Goal: Task Accomplishment & Management: Manage account settings

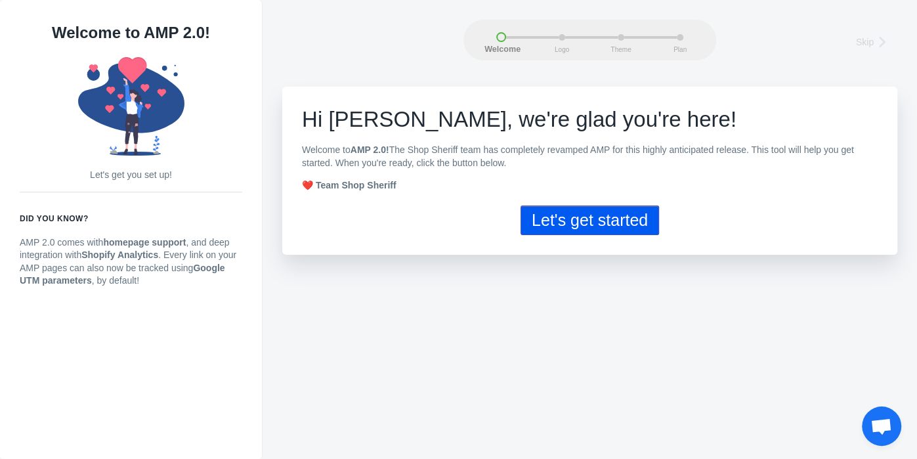
click at [587, 228] on button "Let's get started" at bounding box center [589, 220] width 138 height 30
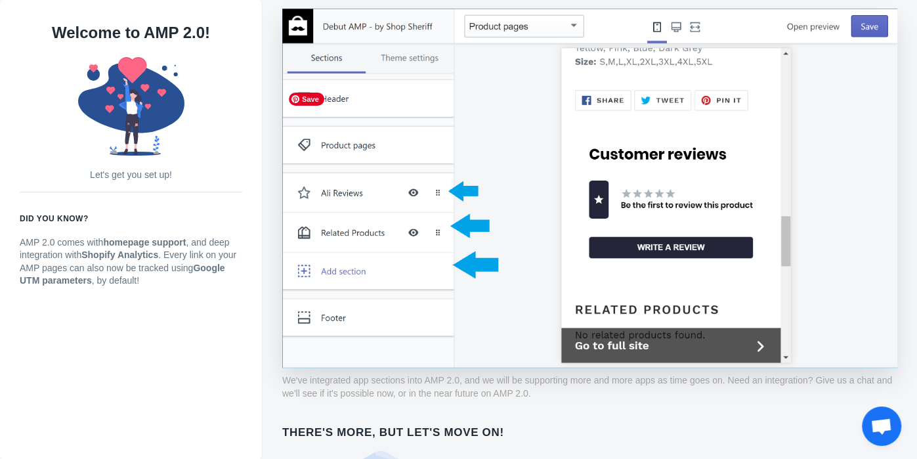
scroll to position [1011, 0]
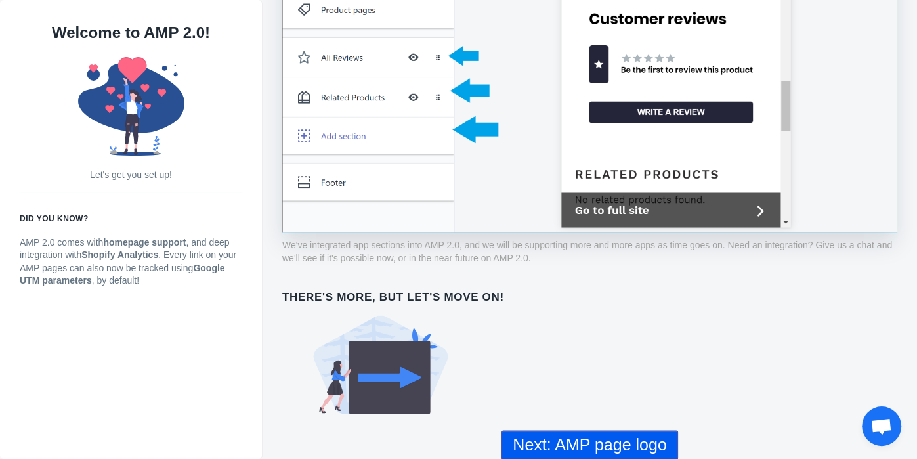
click at [588, 443] on button "Next: AMP page logo" at bounding box center [589, 445] width 176 height 30
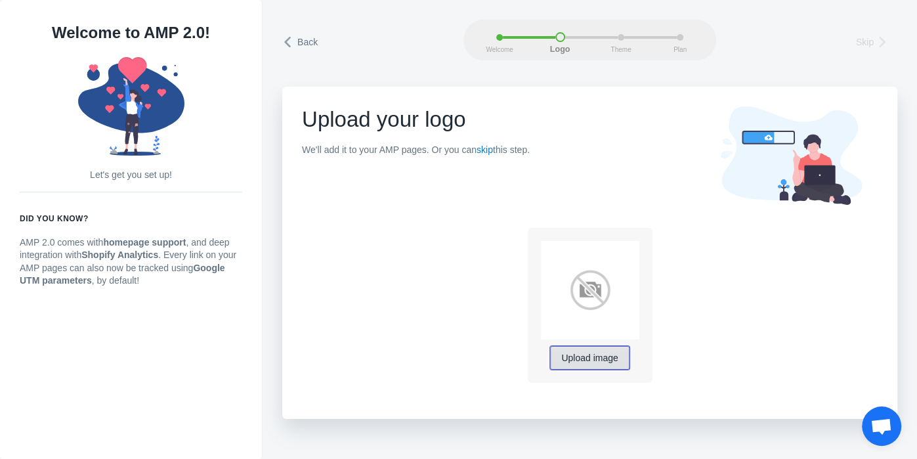
click at [597, 358] on span "Upload image" at bounding box center [589, 358] width 56 height 11
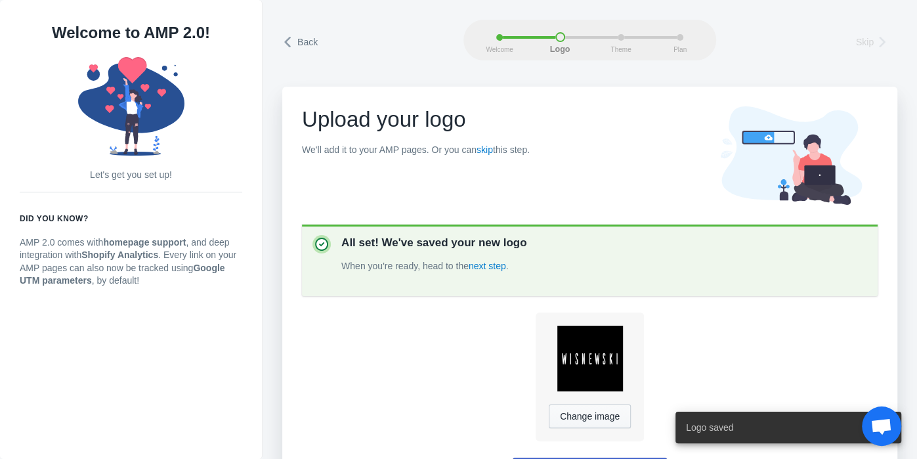
scroll to position [47, 0]
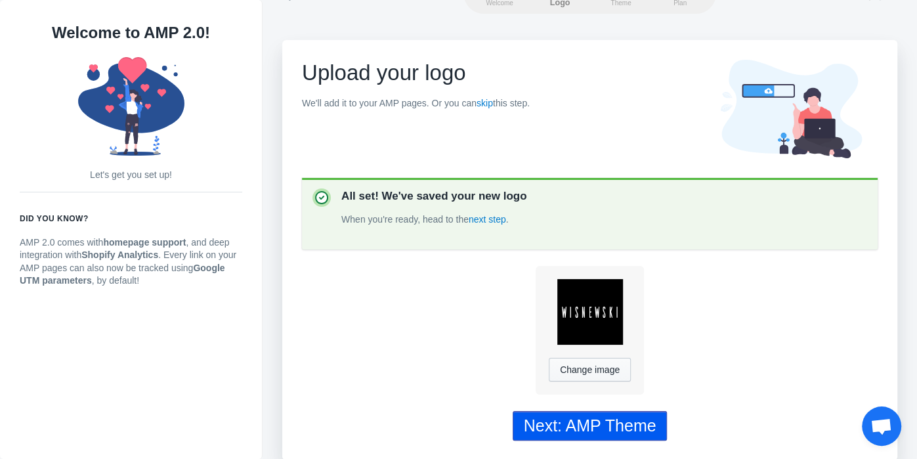
click at [627, 418] on div "Next: AMP Theme" at bounding box center [590, 425] width 133 height 19
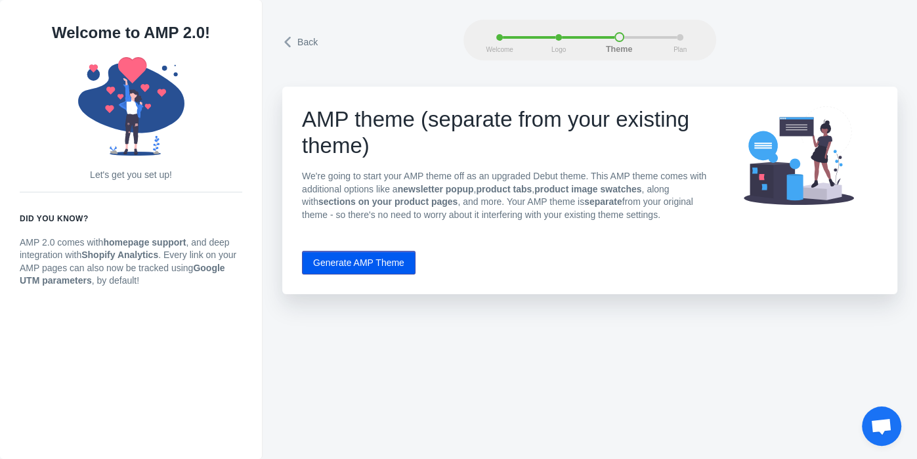
click at [362, 259] on button "Generate AMP Theme" at bounding box center [359, 263] width 114 height 24
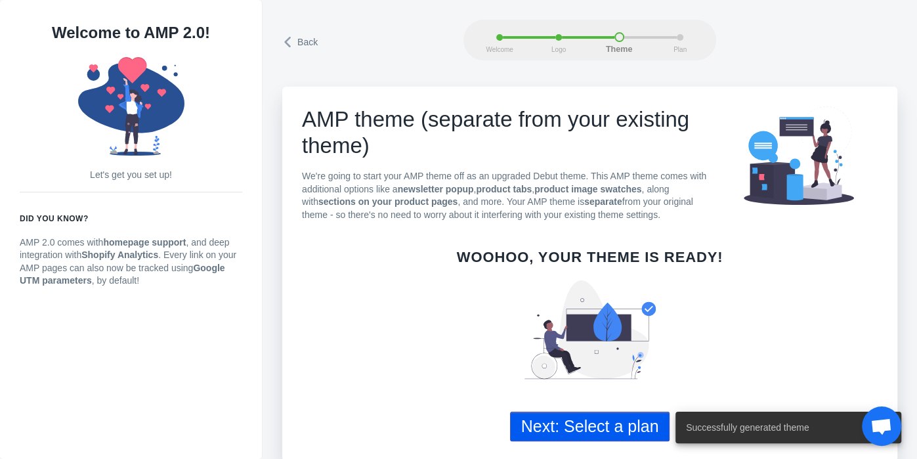
scroll to position [2, 0]
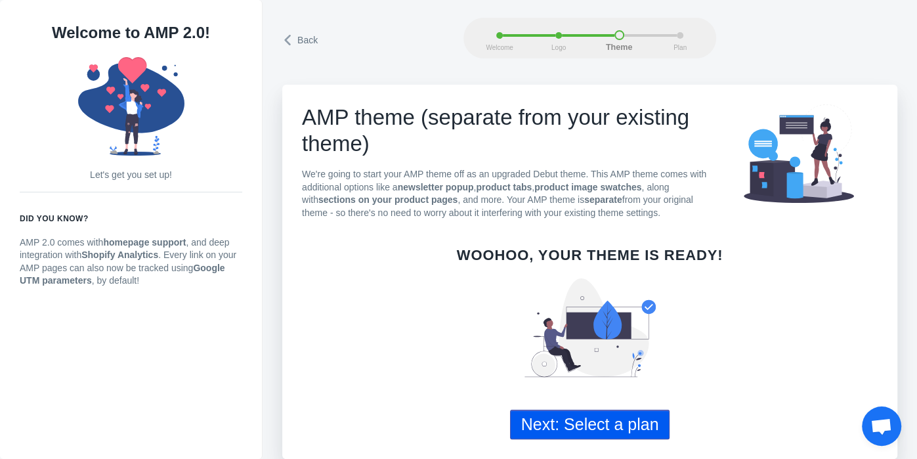
click at [564, 417] on button "Next: Select a plan" at bounding box center [590, 425] width 160 height 30
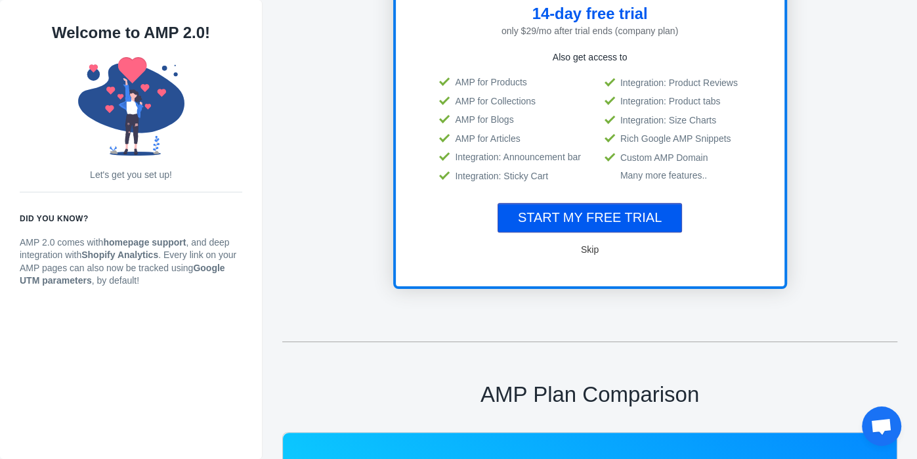
scroll to position [232, 0]
click at [591, 255] on button "Skip" at bounding box center [590, 249] width 42 height 26
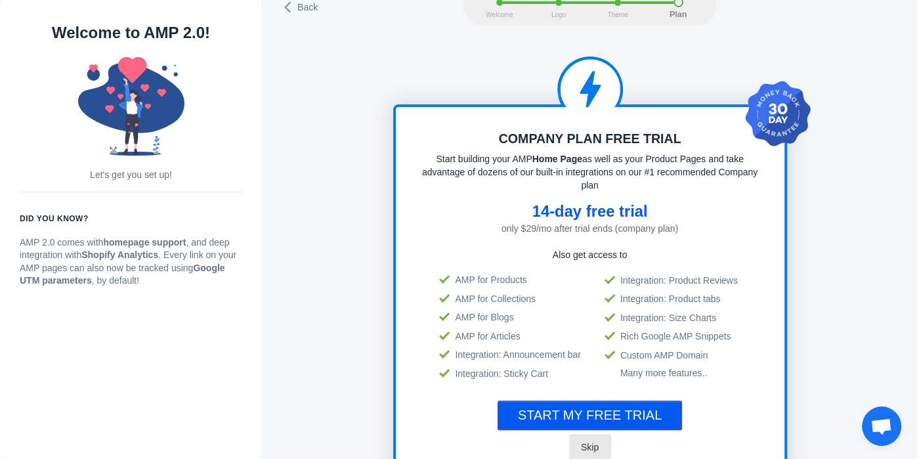
scroll to position [0, 0]
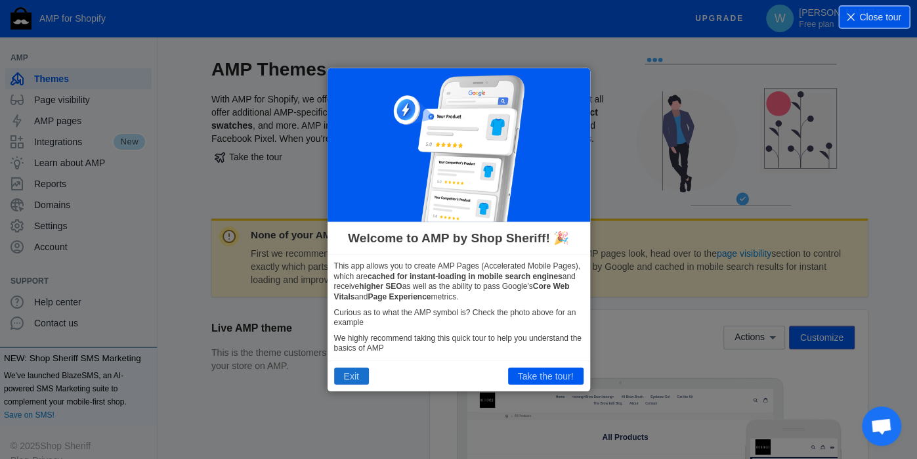
click at [359, 375] on button "Exit" at bounding box center [351, 376] width 35 height 17
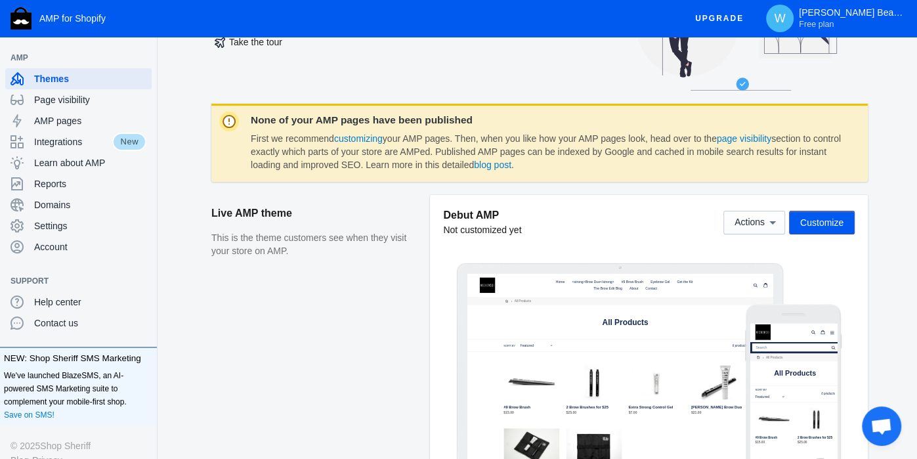
scroll to position [117, 0]
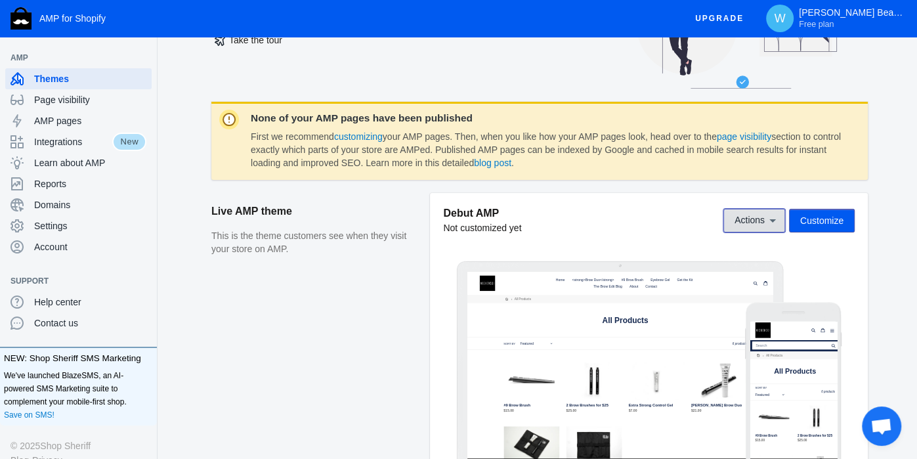
click at [772, 221] on icon at bounding box center [772, 220] width 13 height 13
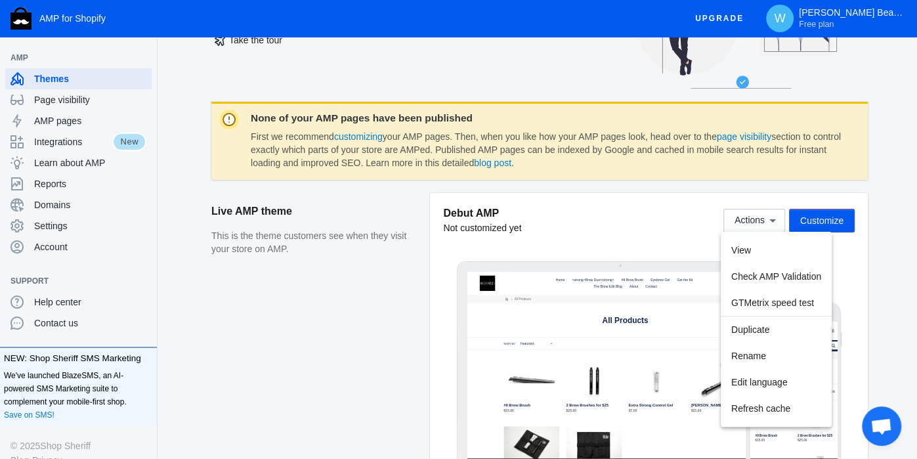
click at [831, 217] on div at bounding box center [458, 229] width 917 height 459
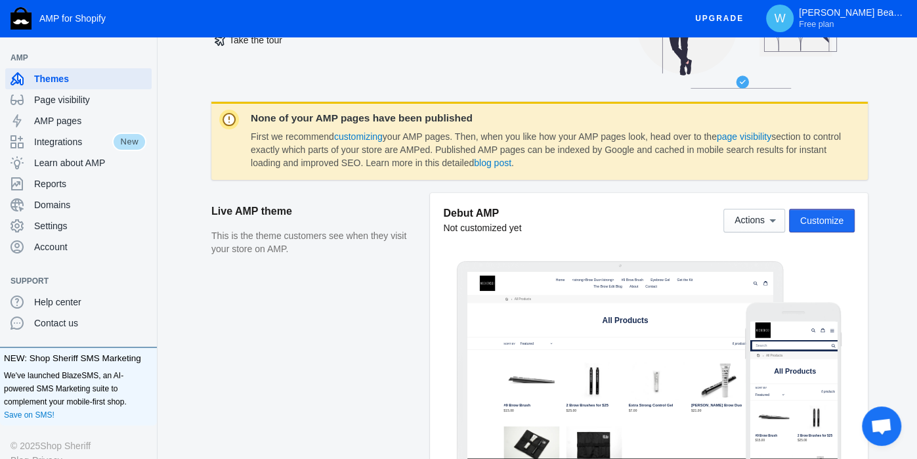
click at [816, 218] on span "Customize" at bounding box center [821, 220] width 43 height 11
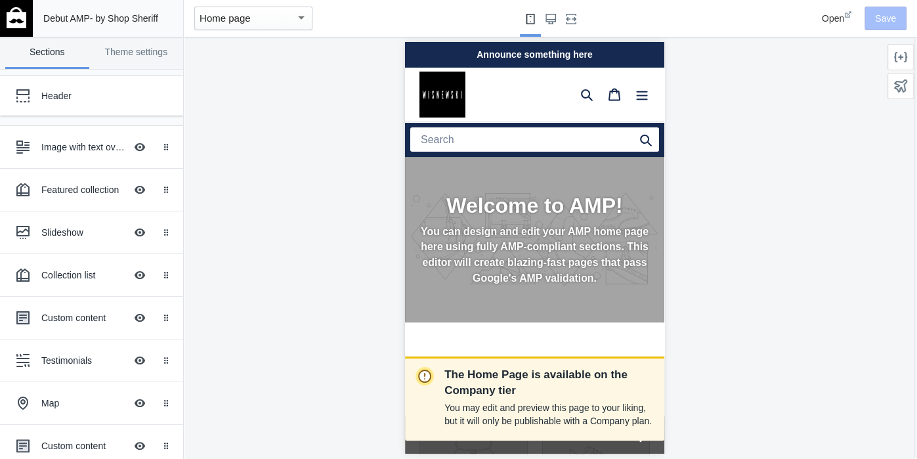
scroll to position [0, 230]
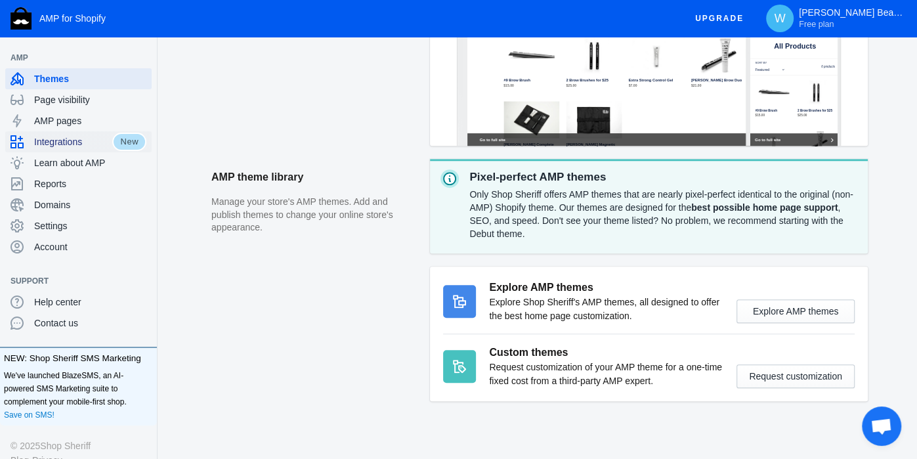
click at [68, 138] on span "Integrations" at bounding box center [73, 141] width 78 height 13
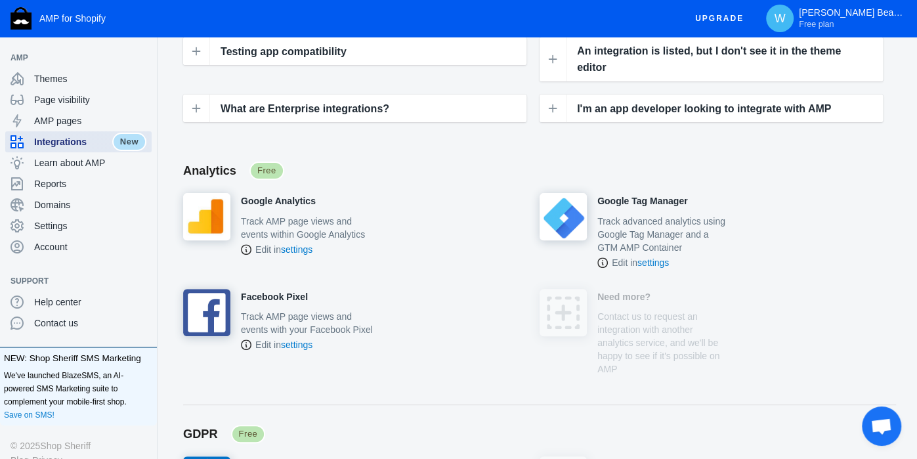
scroll to position [223, 0]
click at [289, 198] on h4 "Google Analytics" at bounding box center [278, 201] width 75 height 12
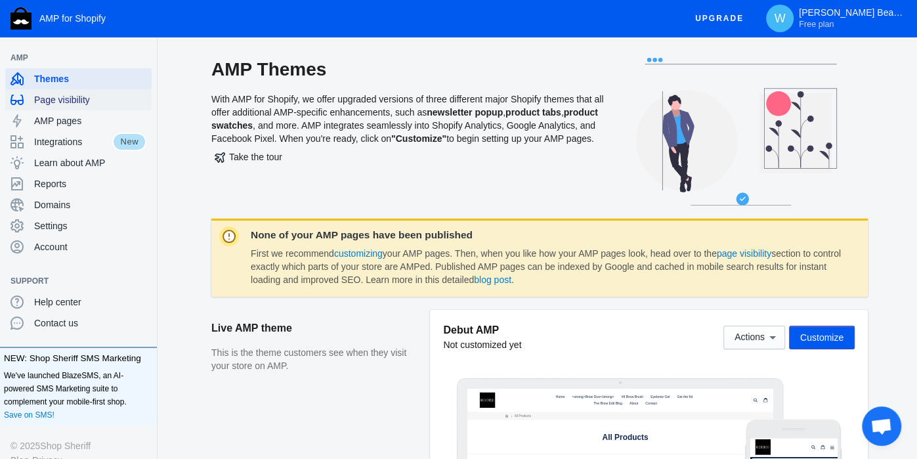
click at [47, 96] on span "Page visibility" at bounding box center [90, 99] width 112 height 13
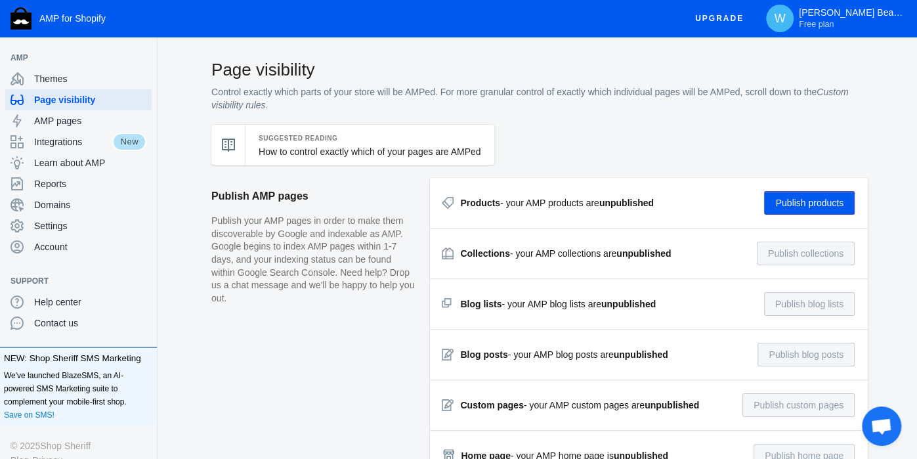
click at [797, 204] on button "Publish products" at bounding box center [809, 203] width 91 height 24
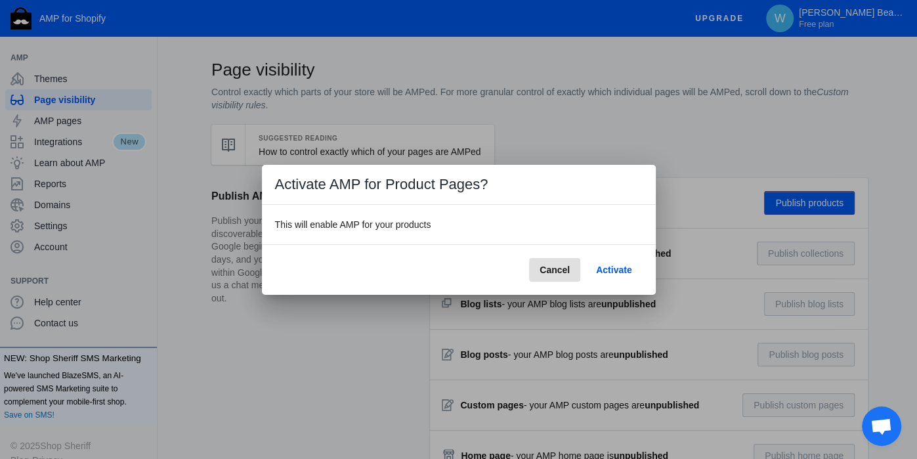
click at [611, 270] on span "Activate" at bounding box center [613, 269] width 35 height 11
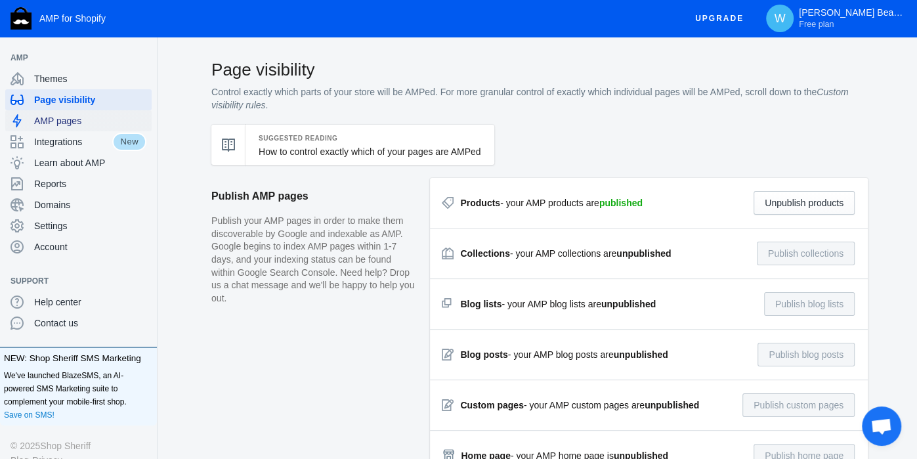
click at [79, 121] on span "AMP pages" at bounding box center [90, 120] width 112 height 13
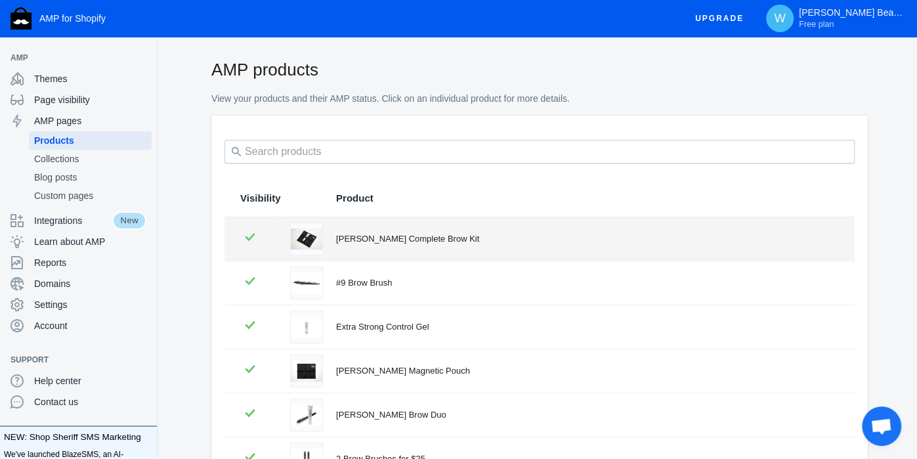
click at [426, 234] on div "[PERSON_NAME] Complete Brow Kit" at bounding box center [587, 238] width 503 height 13
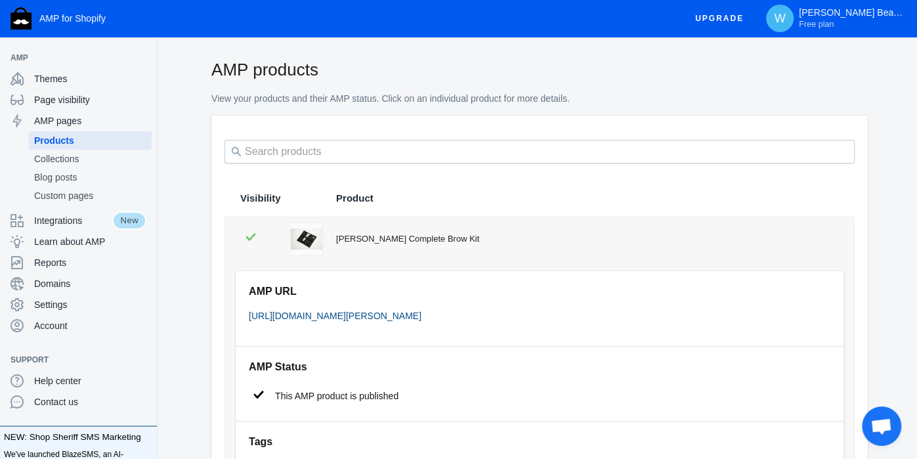
click at [388, 316] on link "[URL][DOMAIN_NAME][PERSON_NAME]" at bounding box center [335, 315] width 173 height 11
click at [74, 84] on span "Themes" at bounding box center [90, 78] width 112 height 13
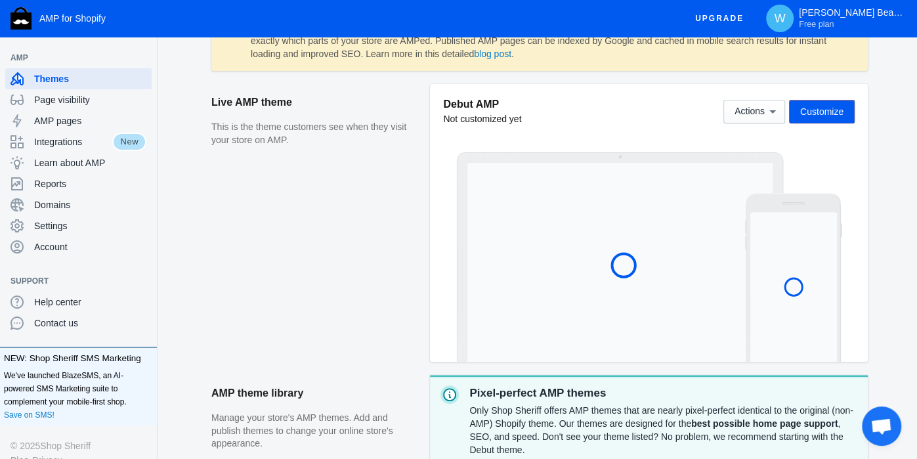
scroll to position [230, 0]
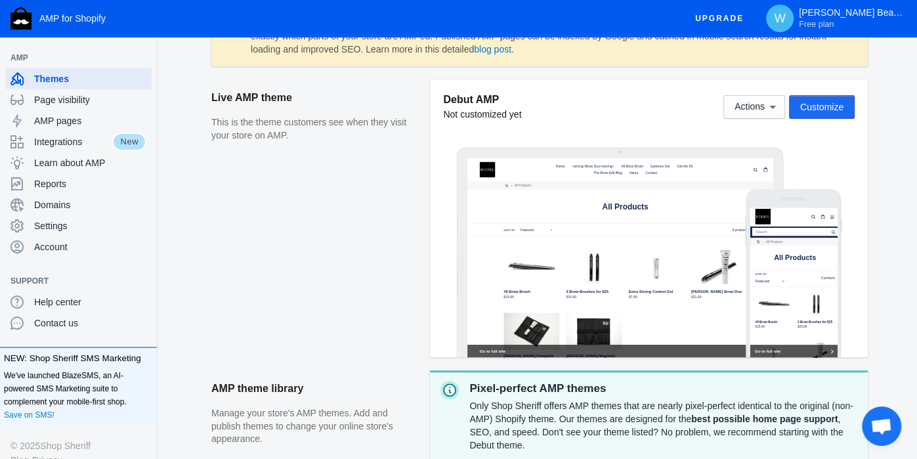
click at [825, 115] on button "Customize" at bounding box center [822, 107] width 66 height 24
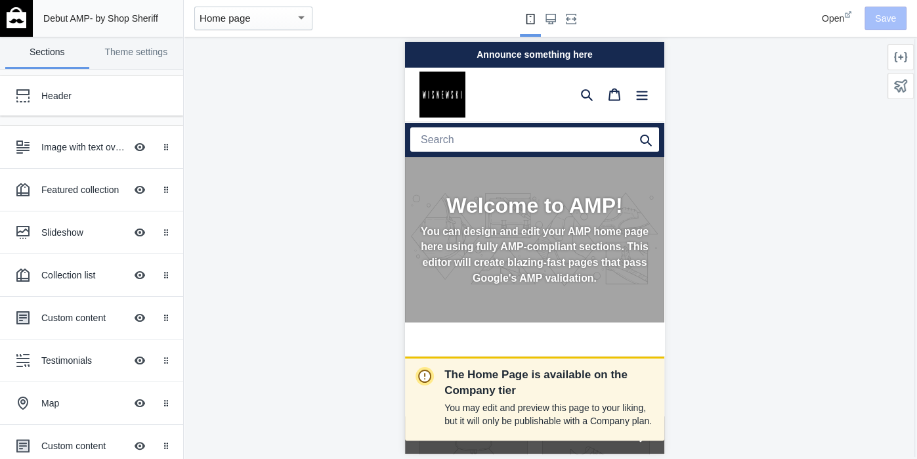
click at [278, 14] on div "Home page" at bounding box center [248, 19] width 96 height 16
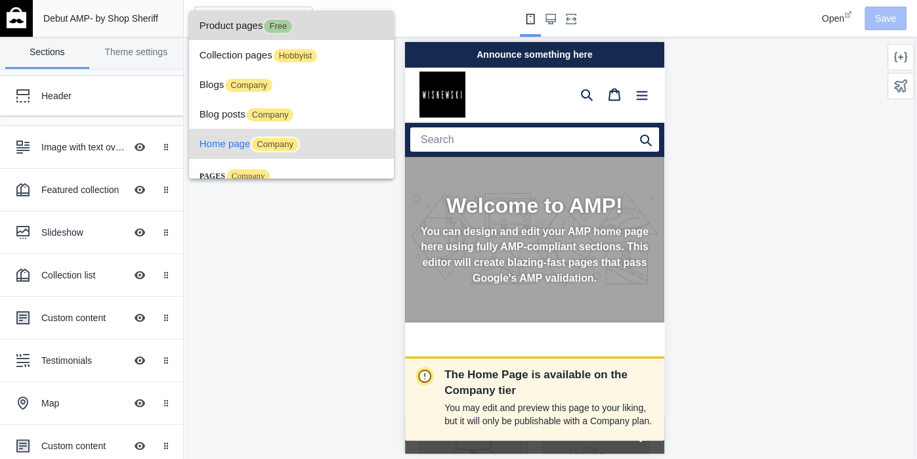
click at [248, 27] on span "Product pages Free" at bounding box center [292, 26] width 184 height 30
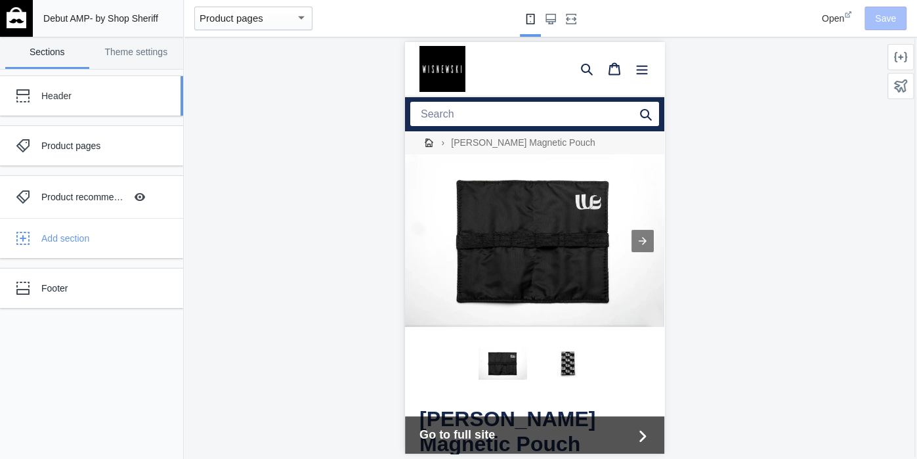
click at [79, 104] on div "Header" at bounding box center [82, 96] width 144 height 26
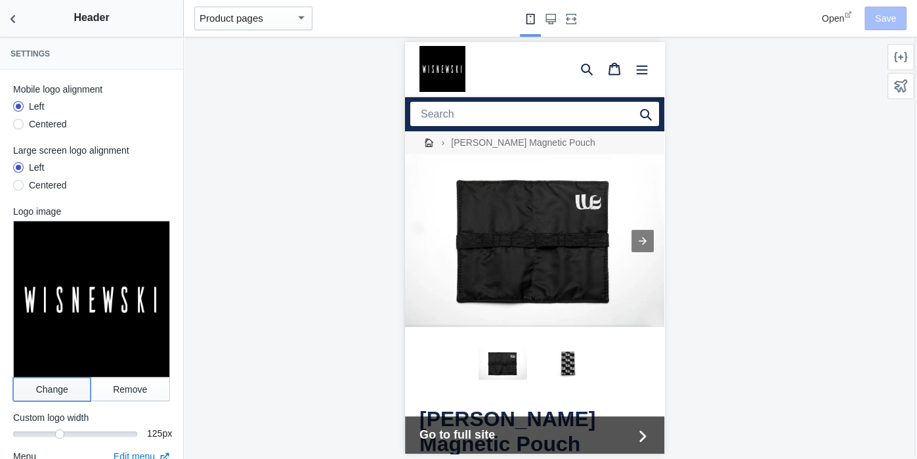
click at [65, 389] on button "Change" at bounding box center [51, 389] width 77 height 24
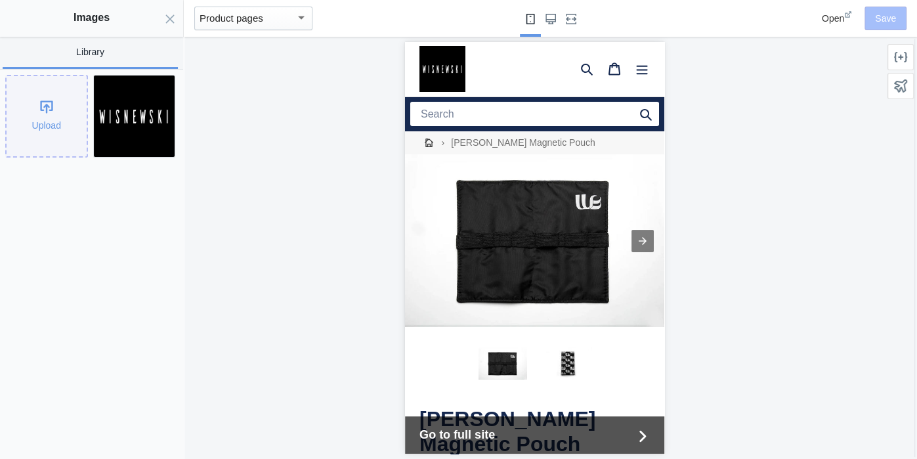
click at [60, 105] on div "Upload" at bounding box center [47, 116] width 80 height 80
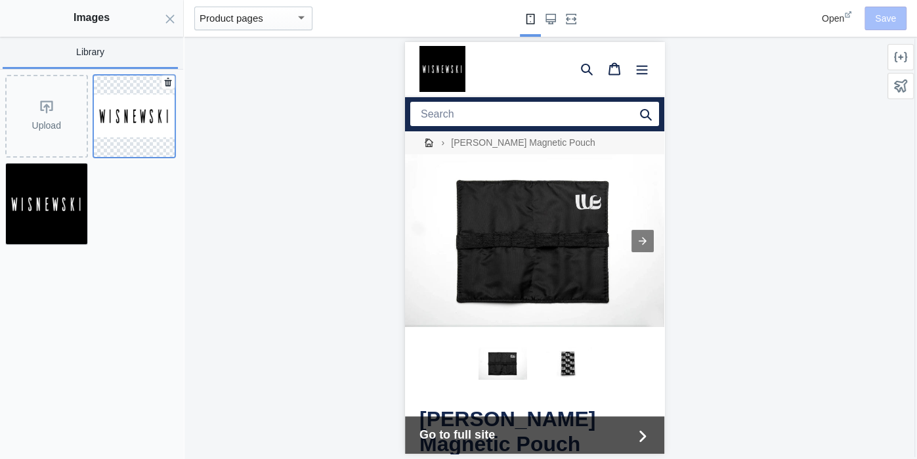
click at [112, 123] on img at bounding box center [134, 116] width 81 height 43
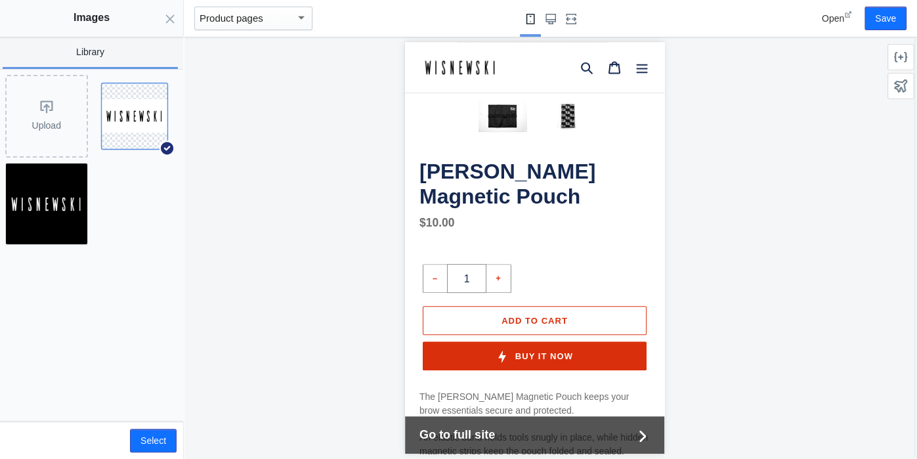
scroll to position [245, 0]
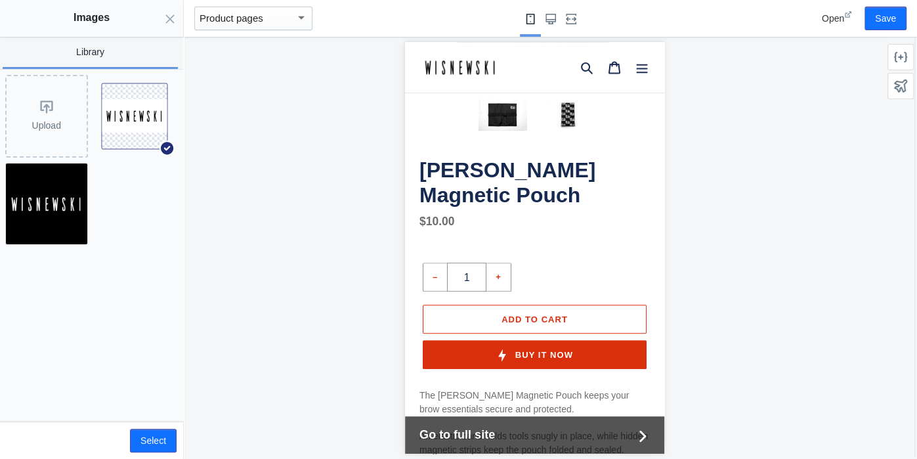
click at [537, 172] on h1 "[PERSON_NAME] Magnetic Pouch" at bounding box center [534, 183] width 230 height 51
click at [136, 438] on button "Select" at bounding box center [153, 441] width 47 height 24
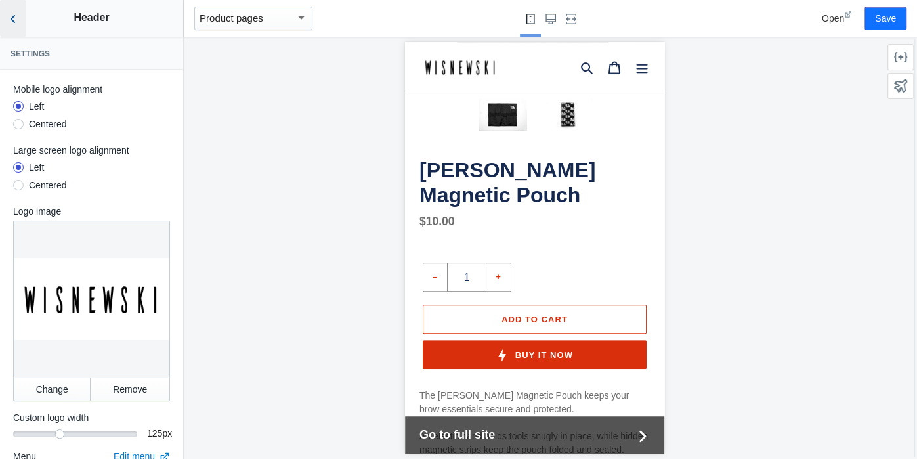
click at [11, 19] on use "Back to sections" at bounding box center [13, 19] width 5 height 8
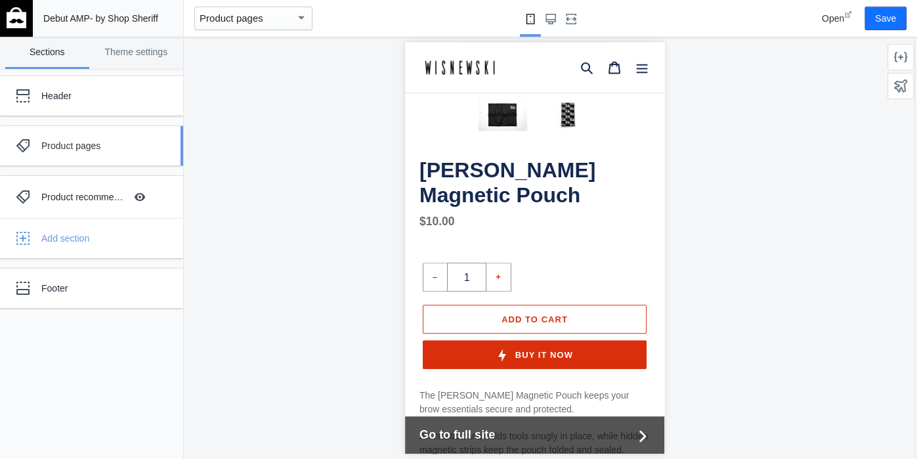
click at [91, 152] on div "Product pages" at bounding box center [82, 146] width 144 height 26
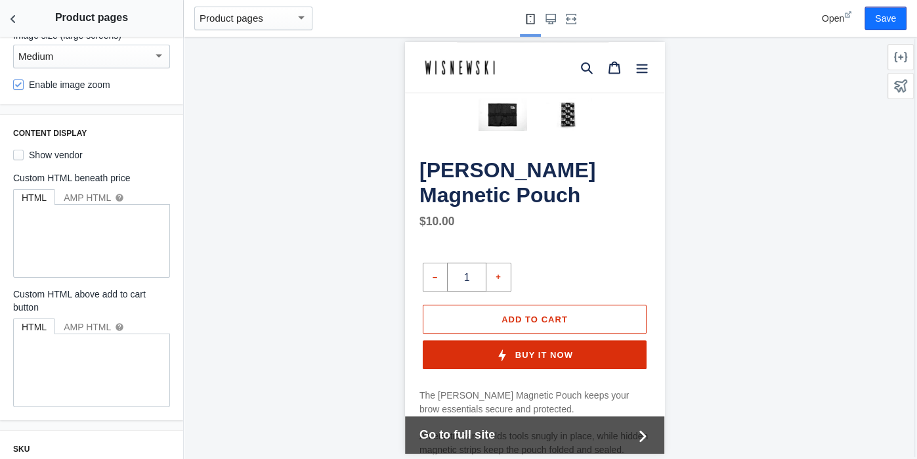
scroll to position [104, 0]
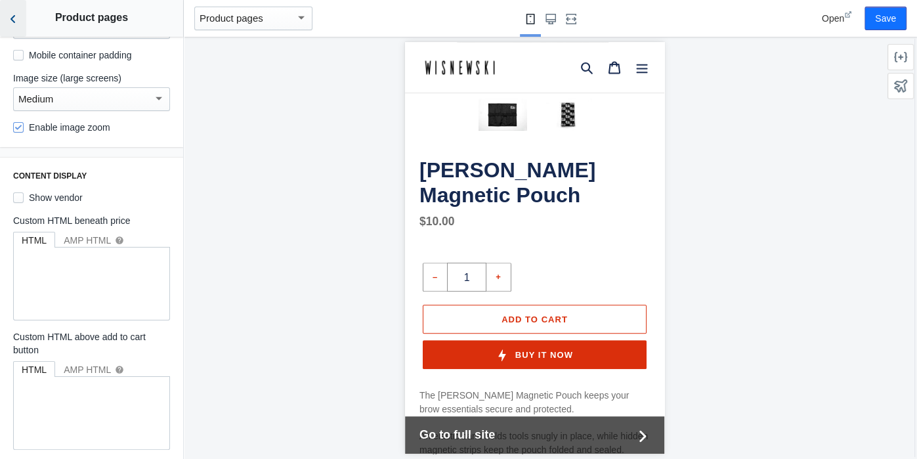
click at [9, 24] on icon "Back to sections" at bounding box center [13, 18] width 13 height 13
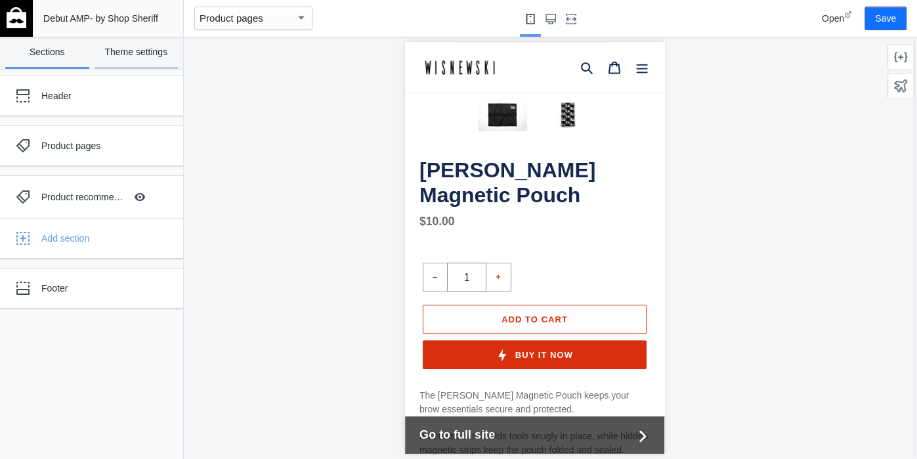
click at [124, 60] on link "Theme settings" at bounding box center [137, 53] width 84 height 32
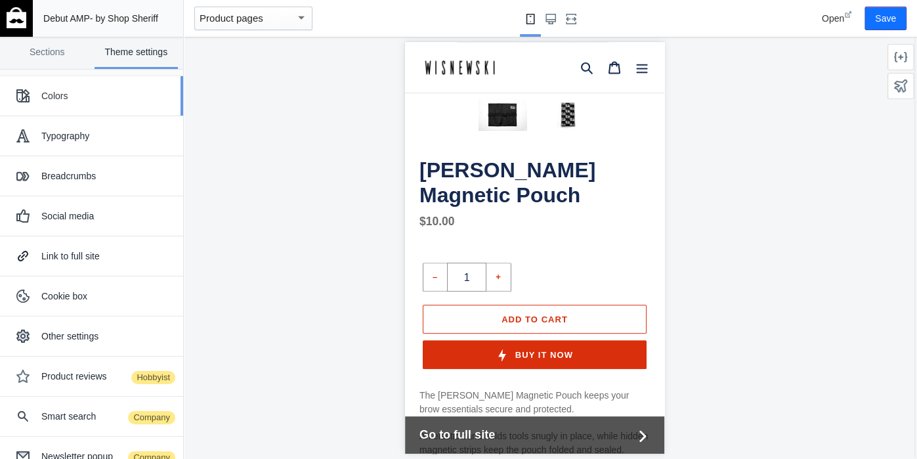
click at [131, 87] on div "Colors" at bounding box center [91, 96] width 163 height 26
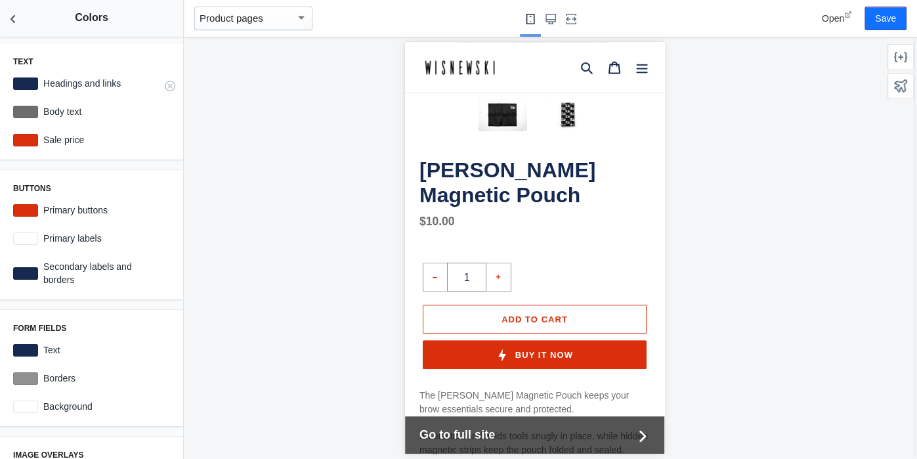
click at [99, 84] on label "Headings and links" at bounding box center [104, 83] width 132 height 13
click at [25, 86] on div at bounding box center [25, 83] width 25 height 12
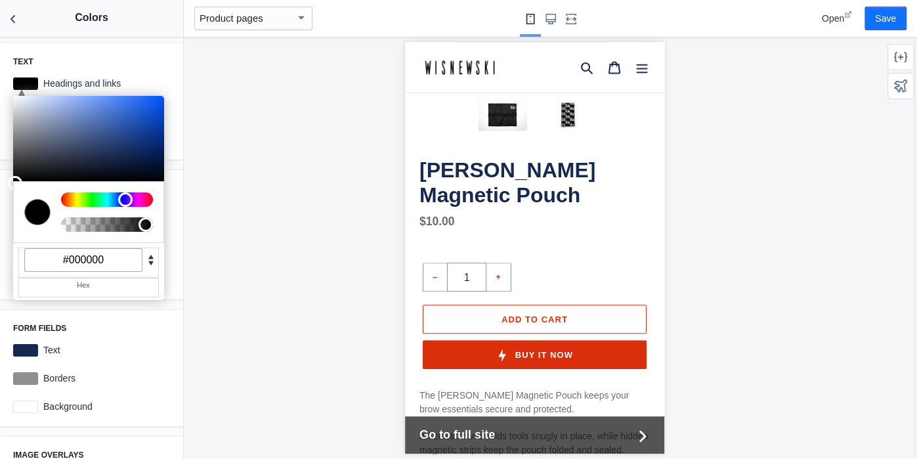
drag, startPoint x: 121, startPoint y: 154, endPoint x: 0, endPoint y: 209, distance: 133.1
click at [0, 209] on div "Text C M Y K A 220 0 0 1 H S L A 0 0 0 1 R G B A #000000 Hex Headings and links…" at bounding box center [91, 248] width 183 height 422
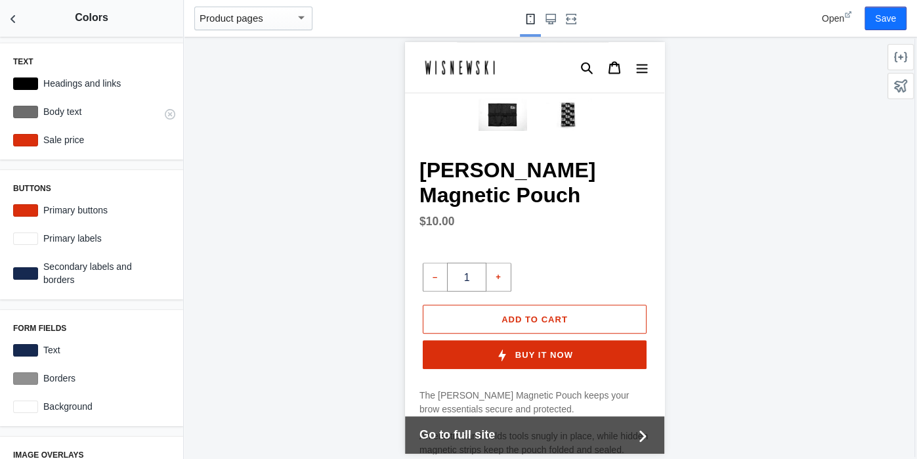
click at [56, 110] on label "Body text" at bounding box center [104, 111] width 132 height 13
click at [29, 83] on div at bounding box center [25, 83] width 25 height 12
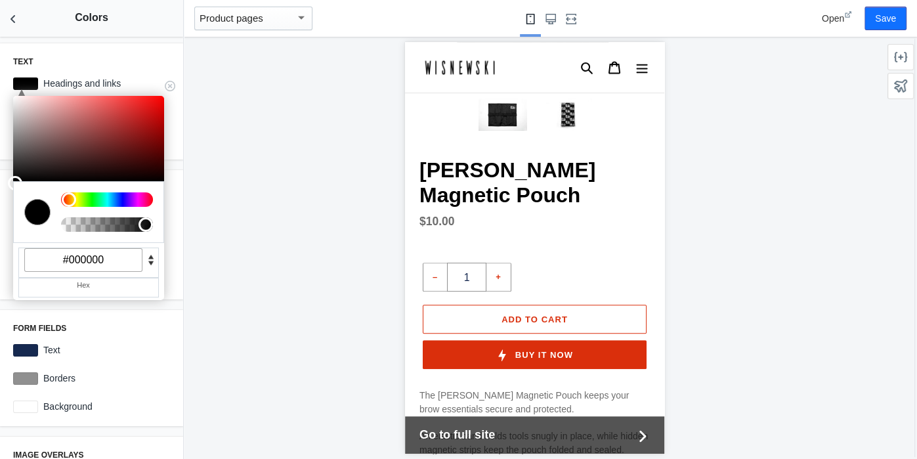
click at [89, 258] on input "#000000" at bounding box center [83, 260] width 118 height 24
paste input "212121"
click at [200, 282] on div at bounding box center [535, 248] width 702 height 422
click at [17, 174] on div at bounding box center [15, 172] width 14 height 14
type input "#000000"
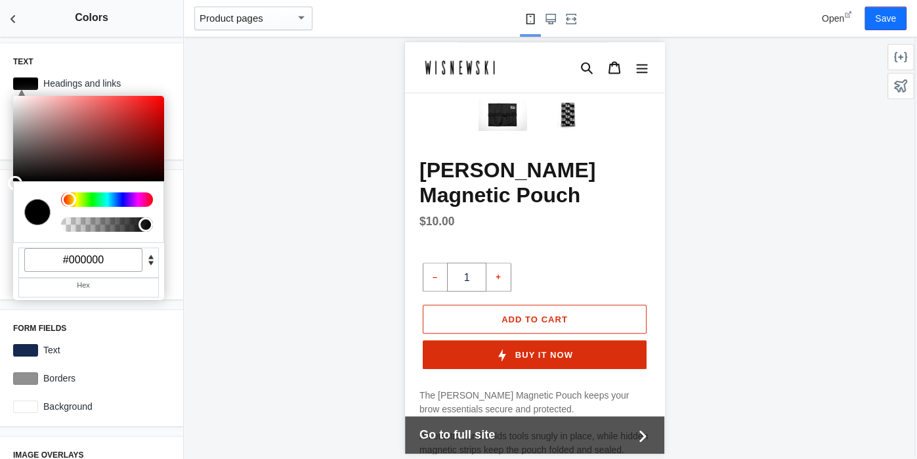
drag, startPoint x: 17, startPoint y: 174, endPoint x: 0, endPoint y: 197, distance: 28.6
click at [0, 197] on div "Text C M Y K A 0 0 0 1 H S L A 0 0 0 1 R G B A #000000 Hex Headings and links #…" at bounding box center [91, 248] width 183 height 422
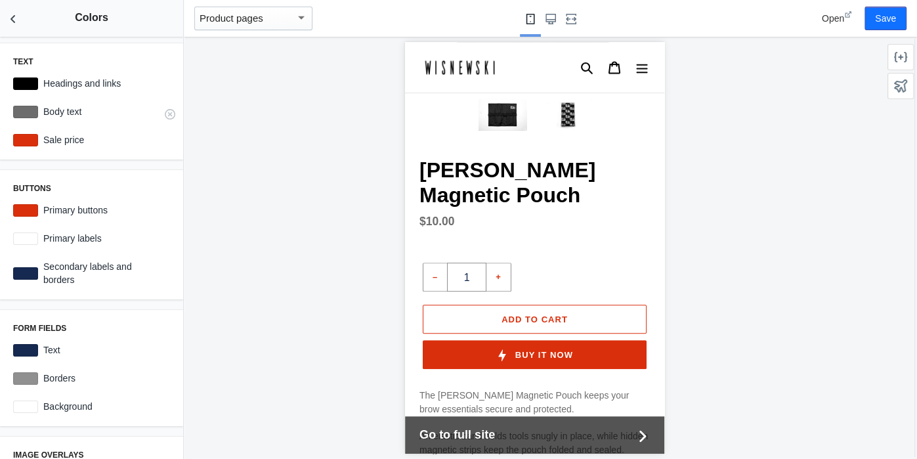
click at [26, 108] on div at bounding box center [25, 112] width 25 height 12
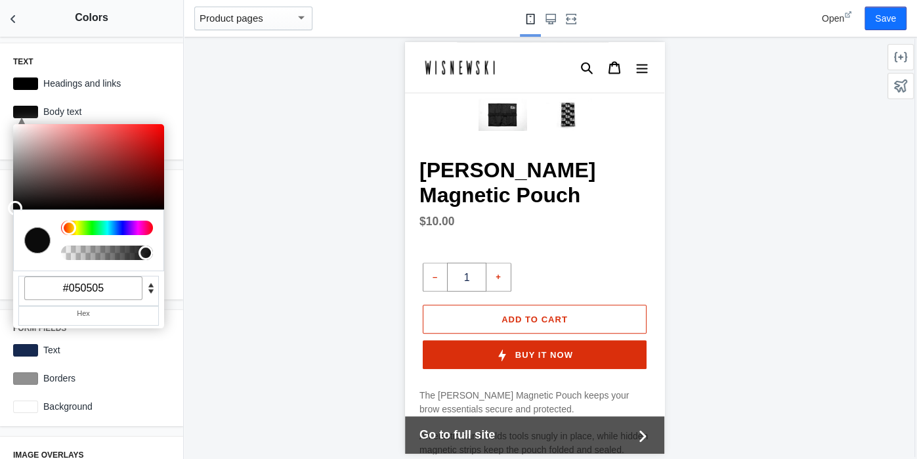
type input "#000000"
drag, startPoint x: 14, startPoint y: 179, endPoint x: 0, endPoint y: 224, distance: 48.2
click at [0, 224] on div "Text C M Y K A 0 0 0 1 H S L A 0 0 0 1 R G B A #000000 Hex Headings and links #…" at bounding box center [91, 248] width 183 height 422
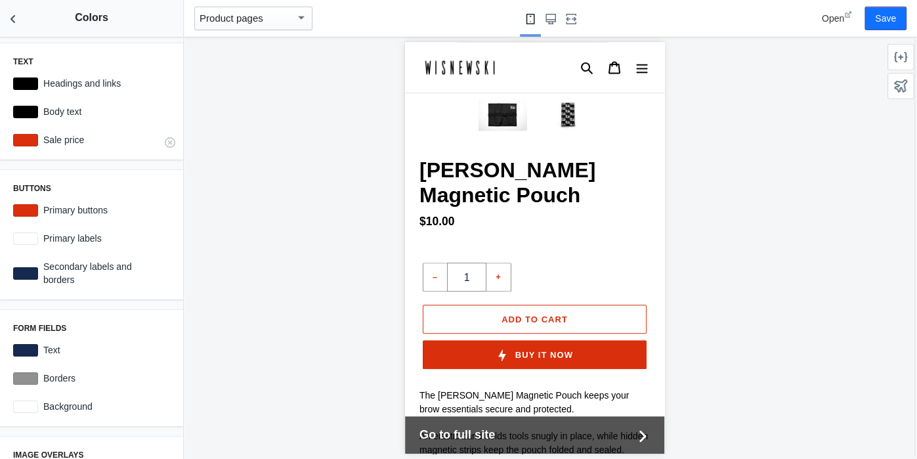
click at [24, 141] on div at bounding box center [25, 140] width 25 height 12
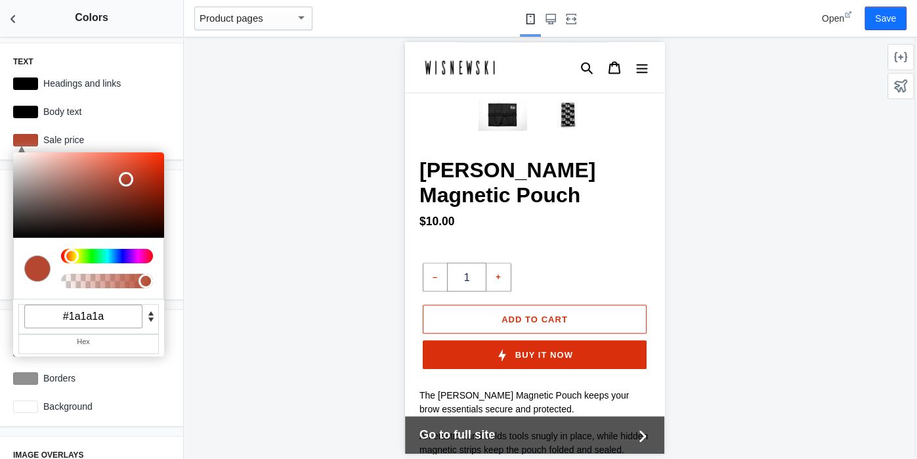
type input "#000000"
drag, startPoint x: 156, startPoint y: 163, endPoint x: 0, endPoint y: 261, distance: 184.3
click at [0, 261] on div "Text C M Y K A 0 0 0 1 H S L A 0 0 0 1 R G B A #000000 Hex Headings and links #…" at bounding box center [91, 248] width 183 height 422
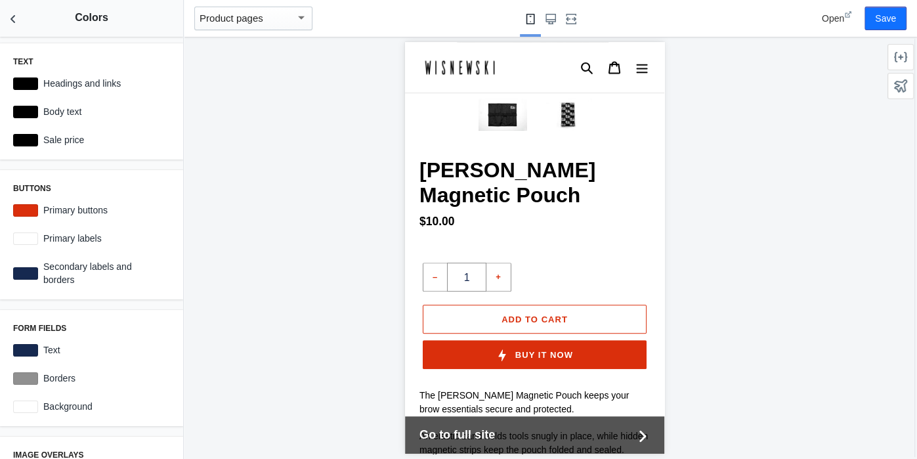
click at [211, 161] on div at bounding box center [535, 248] width 702 height 422
click at [28, 209] on div at bounding box center [25, 210] width 25 height 12
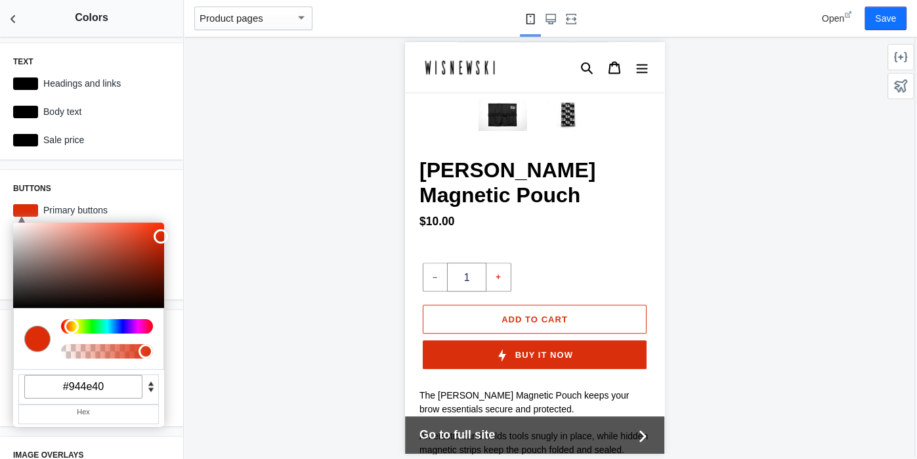
type input "#000000"
drag, startPoint x: 159, startPoint y: 234, endPoint x: 0, endPoint y: 340, distance: 190.8
click at [0, 340] on div "Text C M Y K A 0 0 0 1 H S L A 0 0 0 1 R G B A #000000 Hex Headings and links #…" at bounding box center [91, 248] width 183 height 422
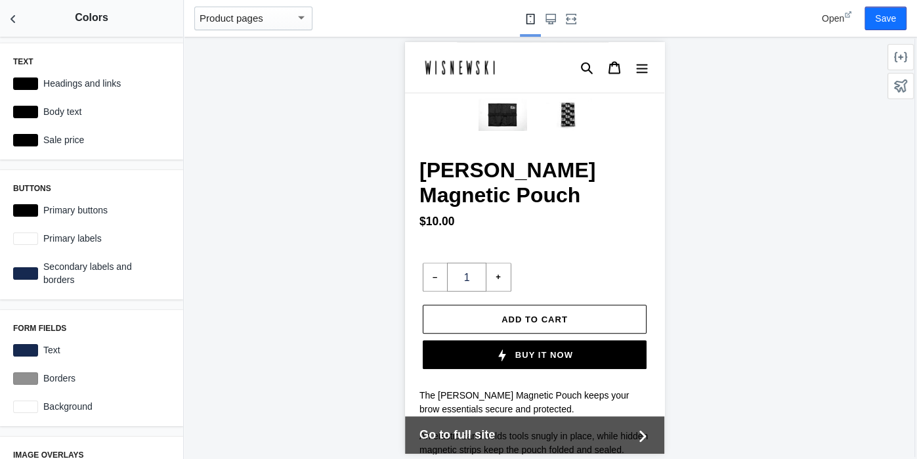
click at [213, 209] on div at bounding box center [535, 248] width 702 height 422
click at [21, 267] on div at bounding box center [25, 273] width 25 height 12
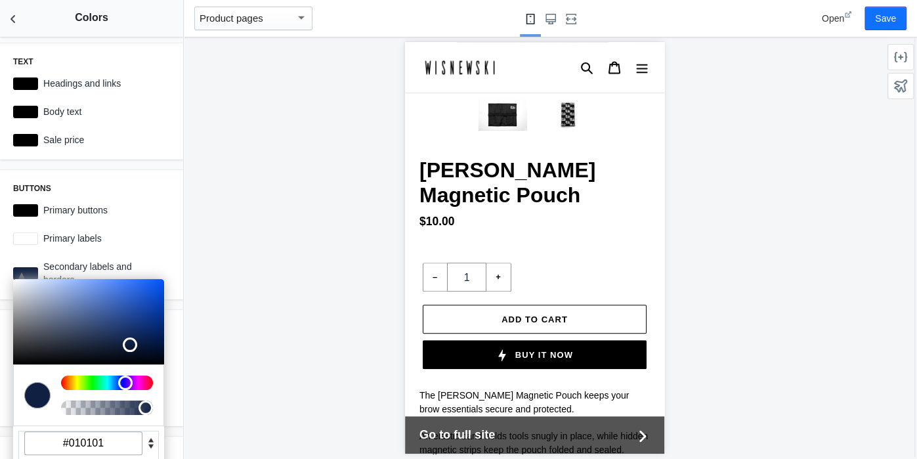
type input "#000000"
drag, startPoint x: 128, startPoint y: 343, endPoint x: 0, endPoint y: 373, distance: 131.6
click at [0, 373] on div "Text C M Y K A 0 0 0 1 H S L A 0 0 0 1 R G B A #000000 Hex Headings and links #…" at bounding box center [91, 248] width 183 height 422
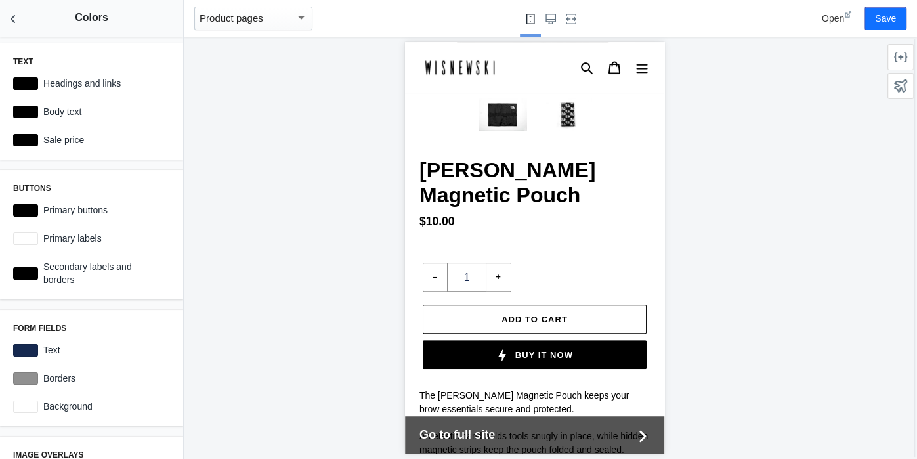
click at [224, 296] on div at bounding box center [535, 248] width 702 height 422
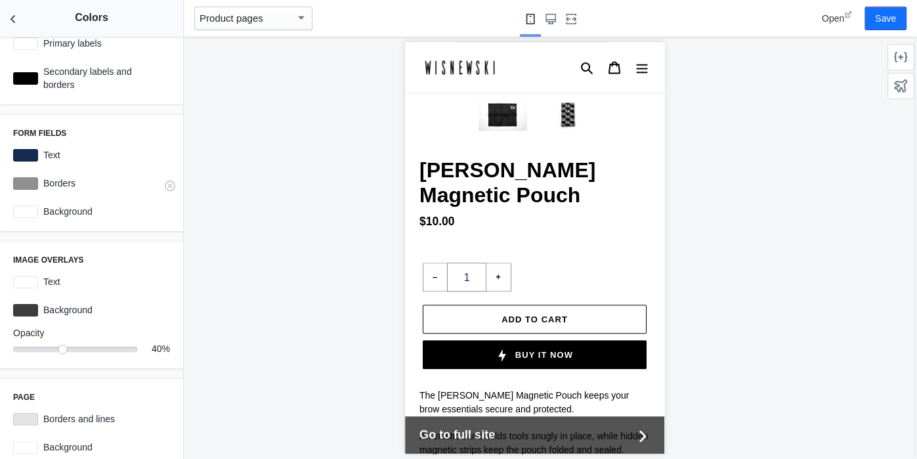
scroll to position [196, 0]
click at [24, 148] on div at bounding box center [25, 154] width 25 height 12
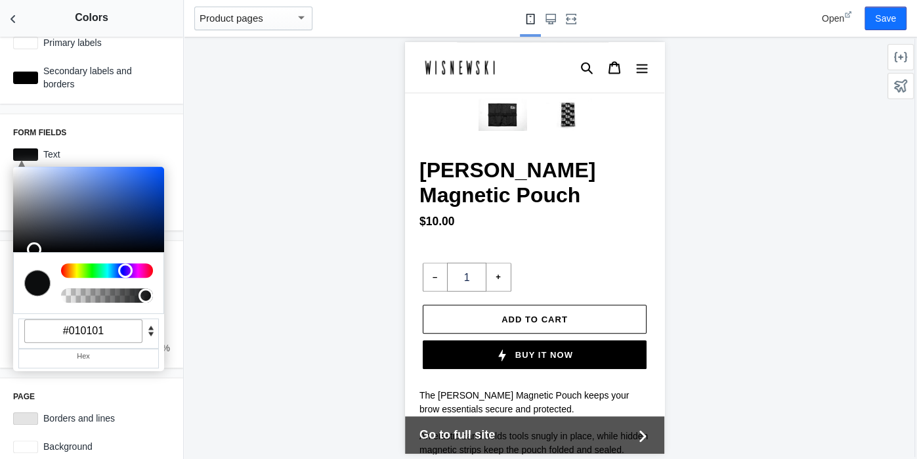
type input "#000000"
drag, startPoint x: 125, startPoint y: 212, endPoint x: 0, endPoint y: 242, distance: 128.3
click at [0, 242] on div "Text C M Y K A 0 0 0 1 H S L A 0 0 0 1 R G B A #000000 Hex Headings and links #…" at bounding box center [91, 248] width 183 height 422
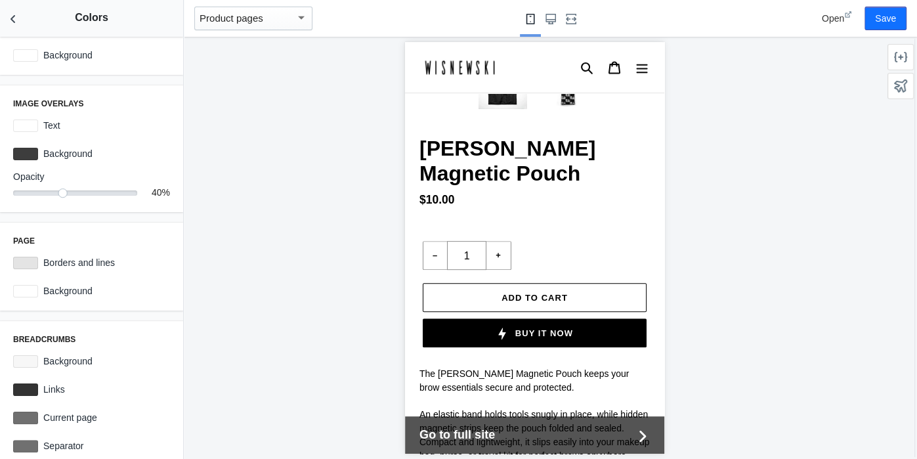
scroll to position [0, 0]
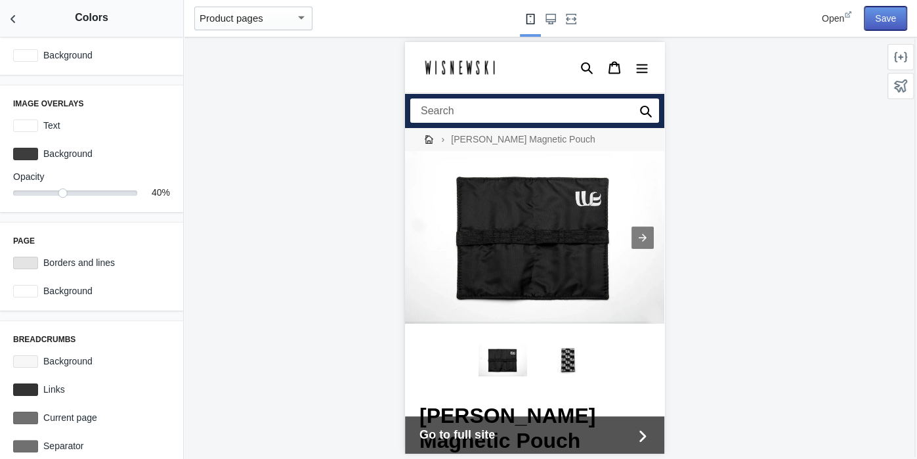
click at [881, 14] on button "Save" at bounding box center [885, 19] width 42 height 24
click at [11, 19] on use "Back to sections" at bounding box center [13, 19] width 5 height 8
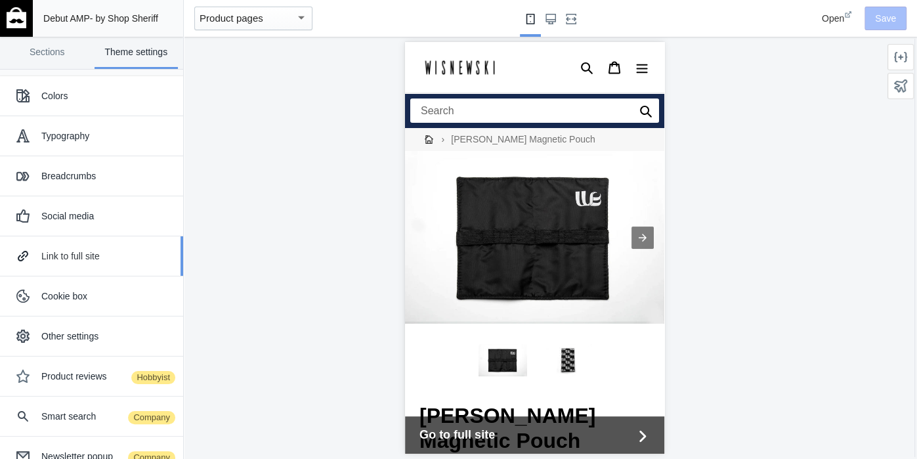
click at [81, 260] on div "Link to full site" at bounding box center [107, 255] width 132 height 13
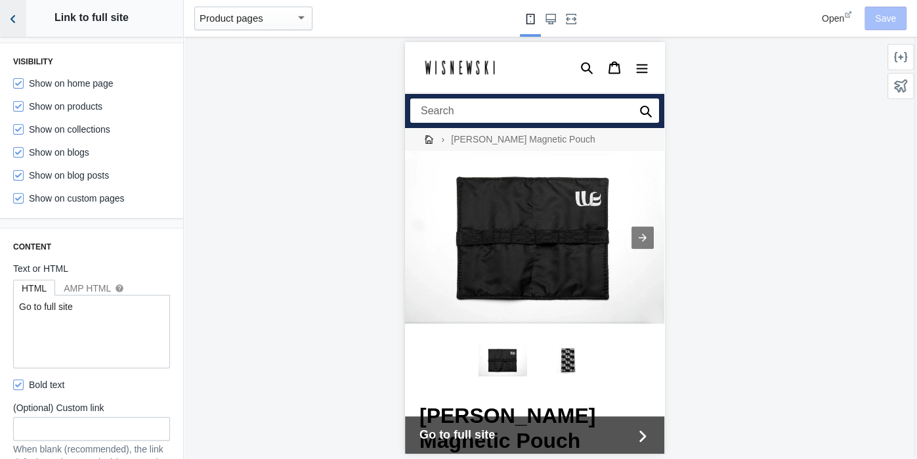
click at [12, 19] on use "Back to sections" at bounding box center [13, 19] width 5 height 8
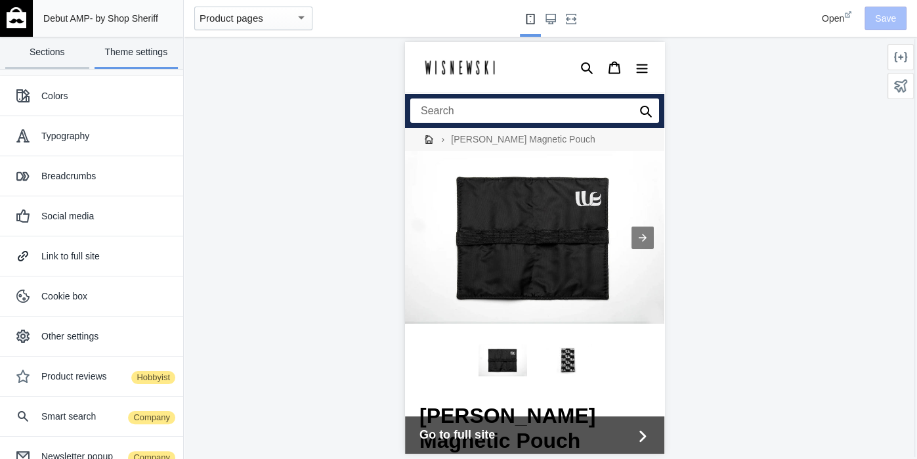
click at [57, 52] on link "Sections" at bounding box center [47, 53] width 84 height 32
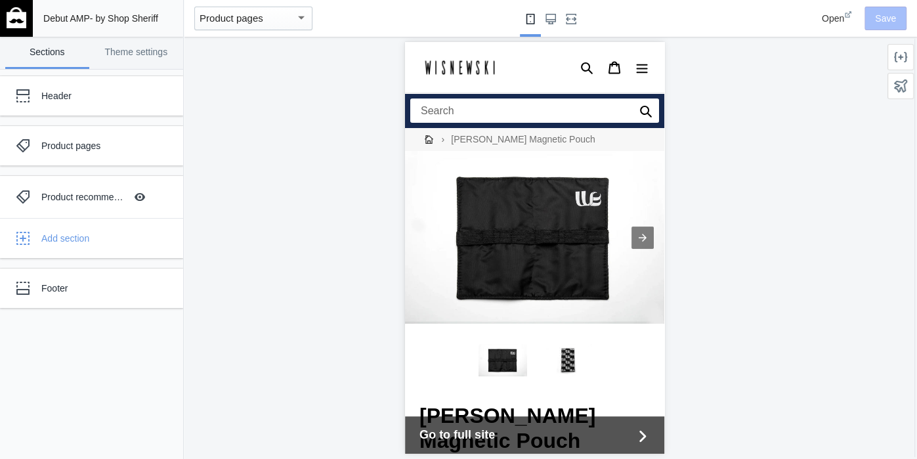
click at [265, 16] on div "Product pages" at bounding box center [248, 19] width 96 height 16
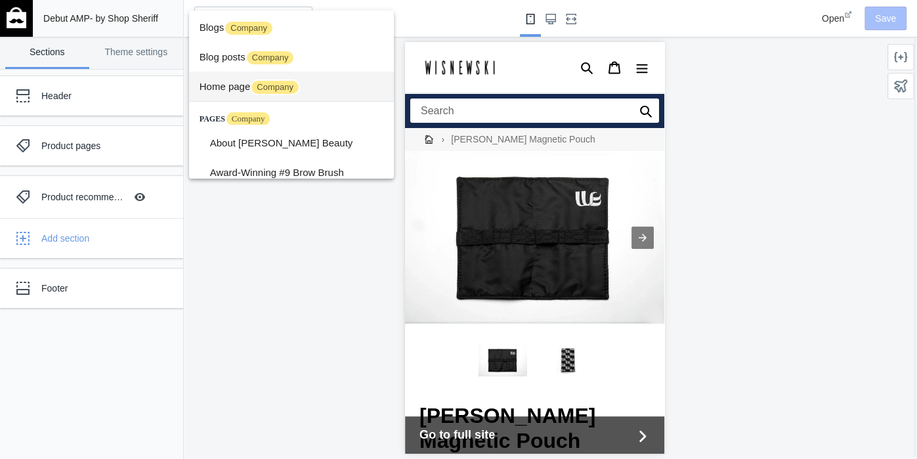
scroll to position [213, 0]
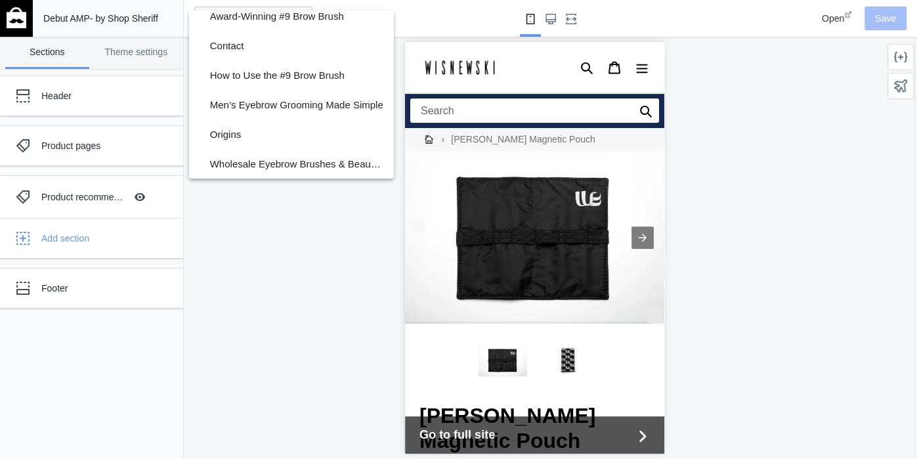
click at [318, 238] on div at bounding box center [458, 229] width 917 height 459
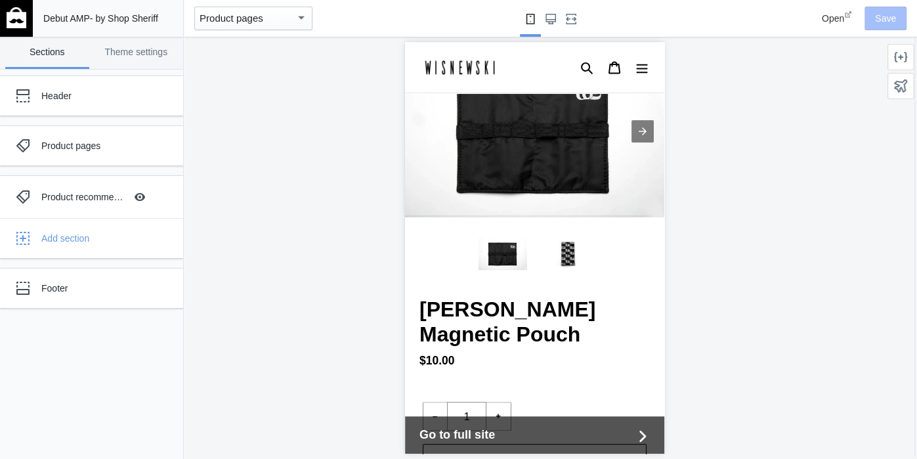
scroll to position [0, 0]
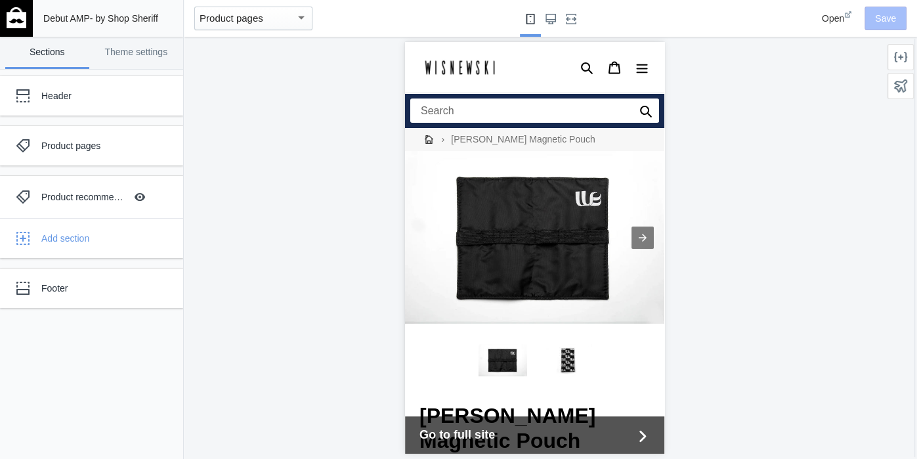
click at [18, 16] on img at bounding box center [17, 17] width 20 height 21
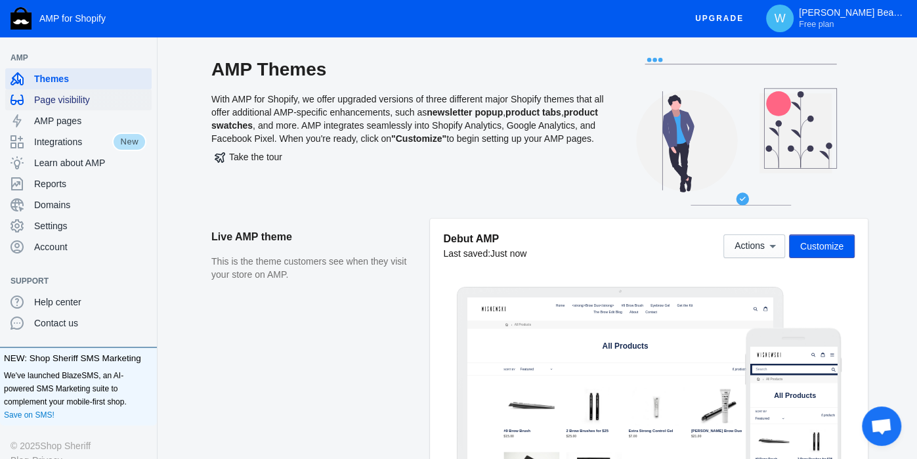
click at [77, 99] on span "Page visibility" at bounding box center [90, 99] width 112 height 13
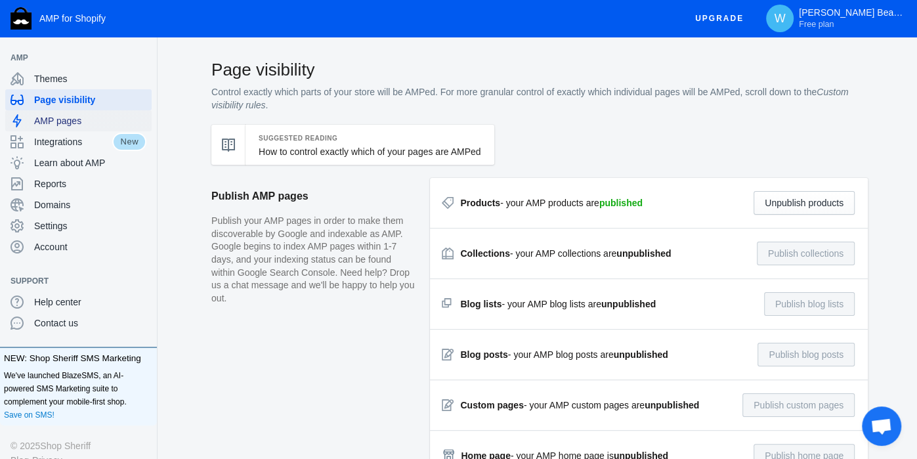
click at [77, 122] on span "AMP pages" at bounding box center [90, 120] width 112 height 13
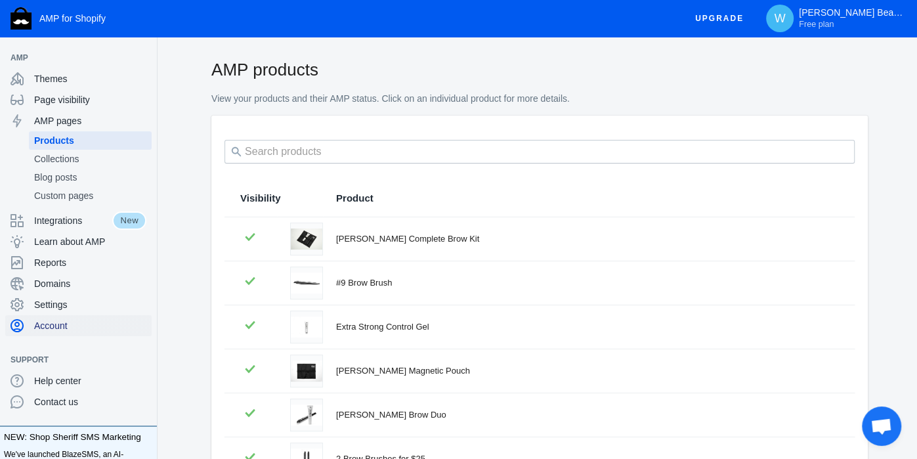
click at [64, 324] on span "Account" at bounding box center [90, 325] width 112 height 13
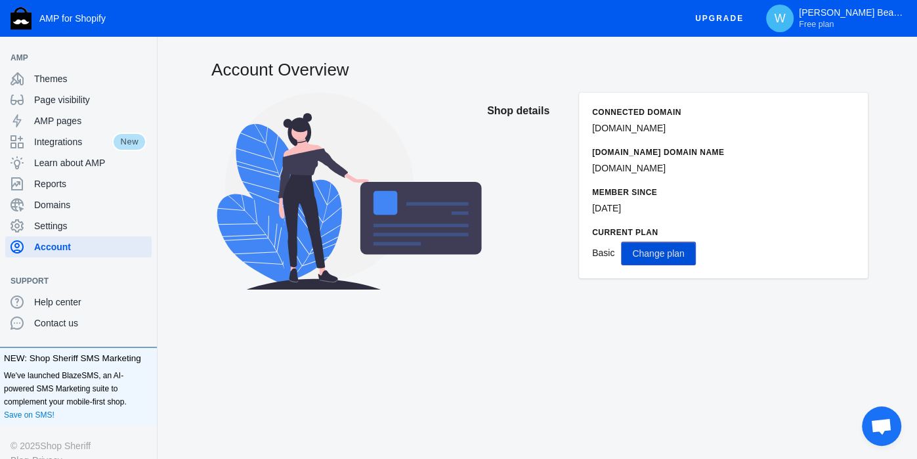
click at [656, 255] on span "Change plan" at bounding box center [658, 253] width 52 height 11
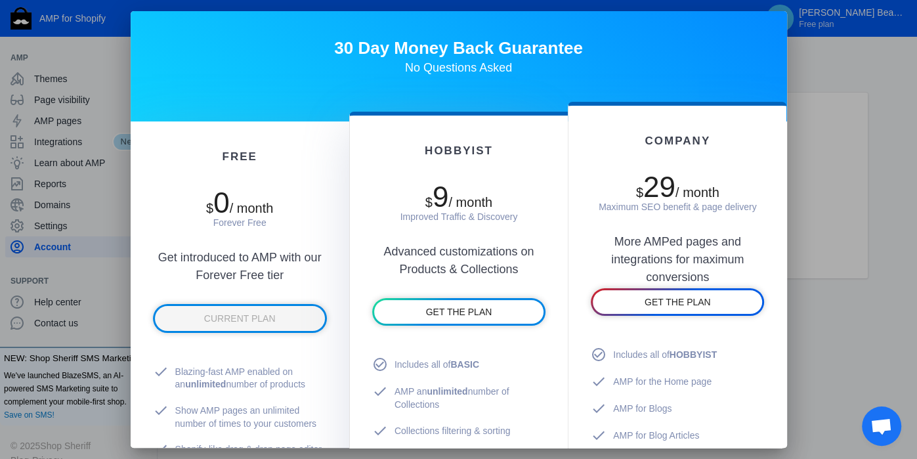
click at [833, 65] on div at bounding box center [458, 229] width 917 height 459
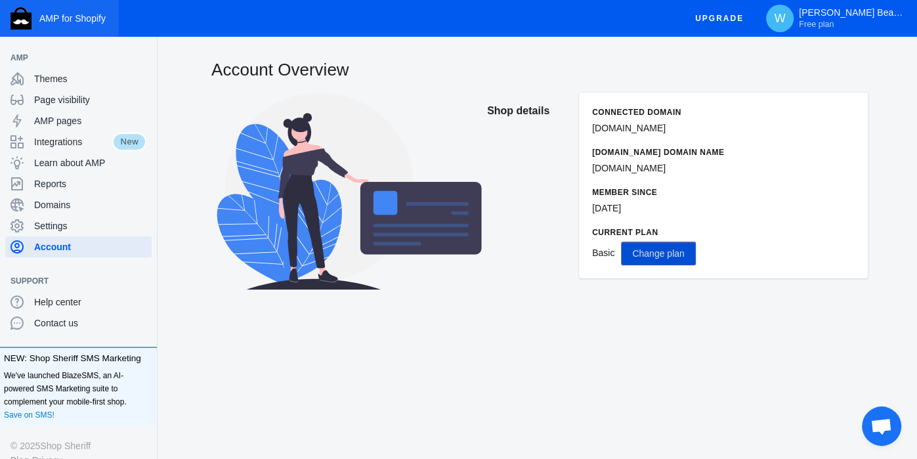
click at [77, 21] on span "AMP for Shopify" at bounding box center [72, 18] width 66 height 11
